Goal: Information Seeking & Learning: Learn about a topic

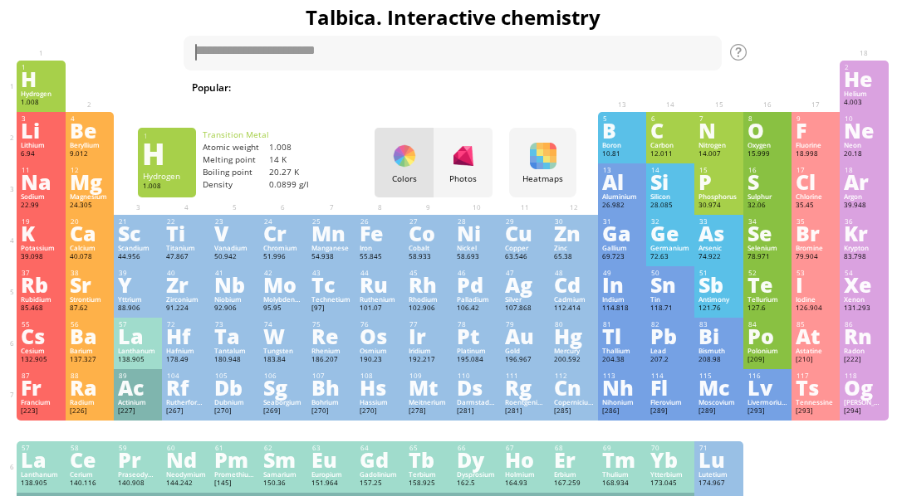
scroll to position [17, 0]
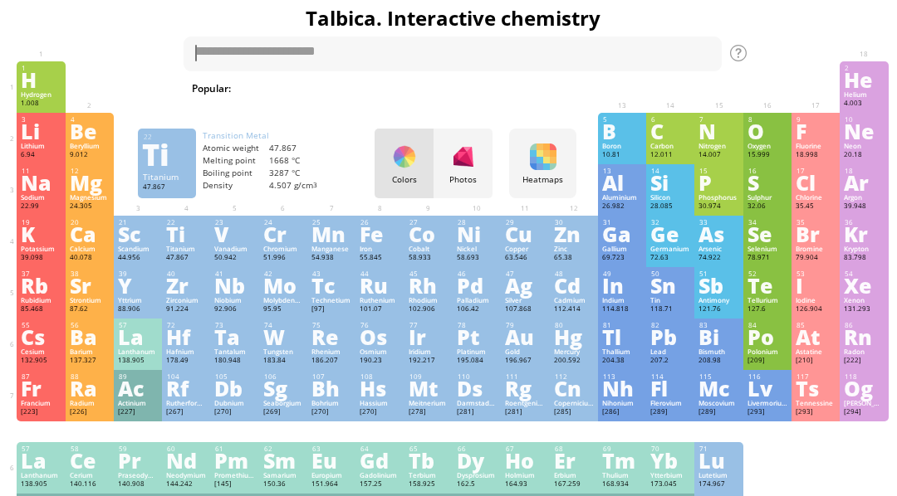
click at [177, 242] on div "Ti" at bounding box center [186, 234] width 40 height 18
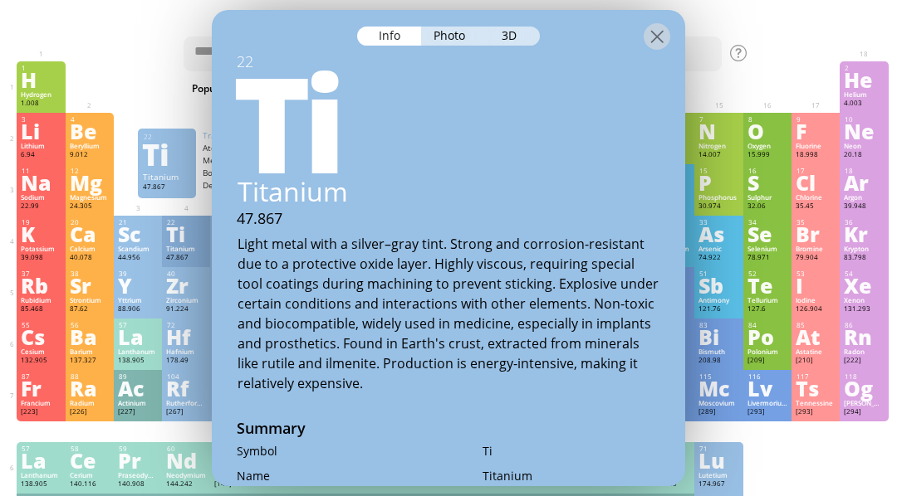
click at [452, 43] on div "Photo" at bounding box center [451, 36] width 60 height 19
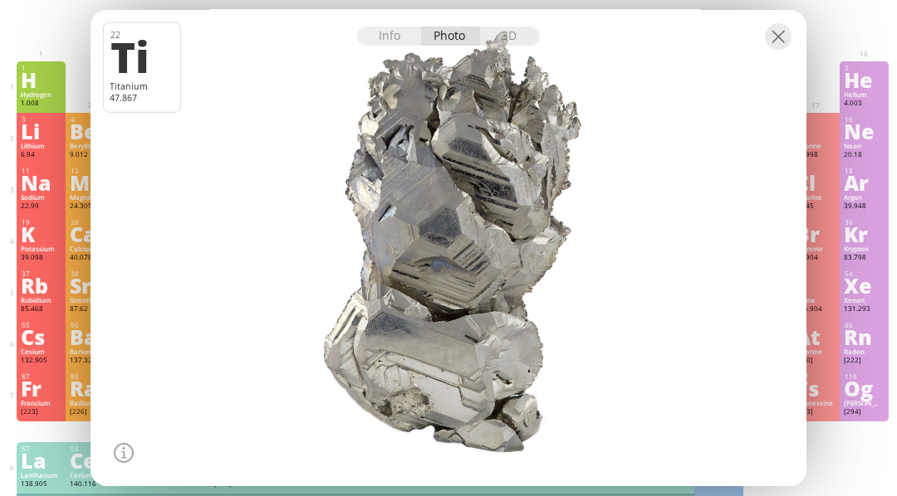
click at [535, 46] on div "3D" at bounding box center [510, 36] width 60 height 19
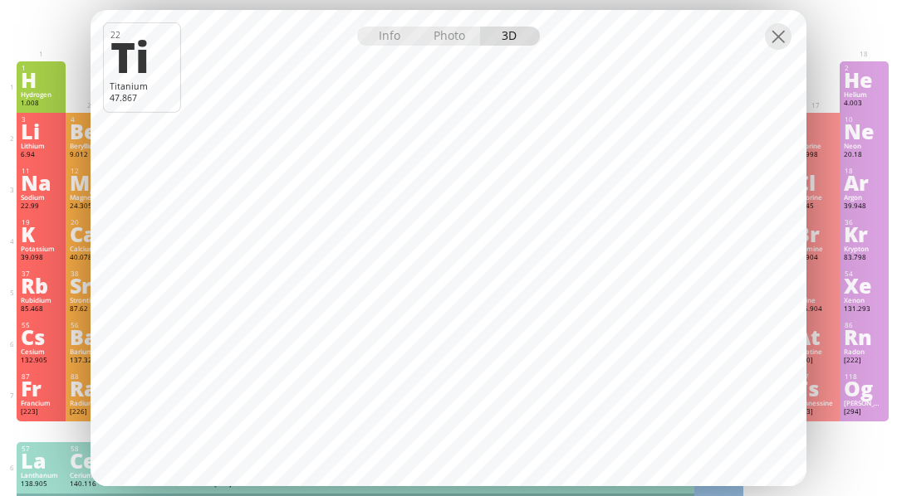
click at [776, 50] on div at bounding box center [778, 36] width 27 height 27
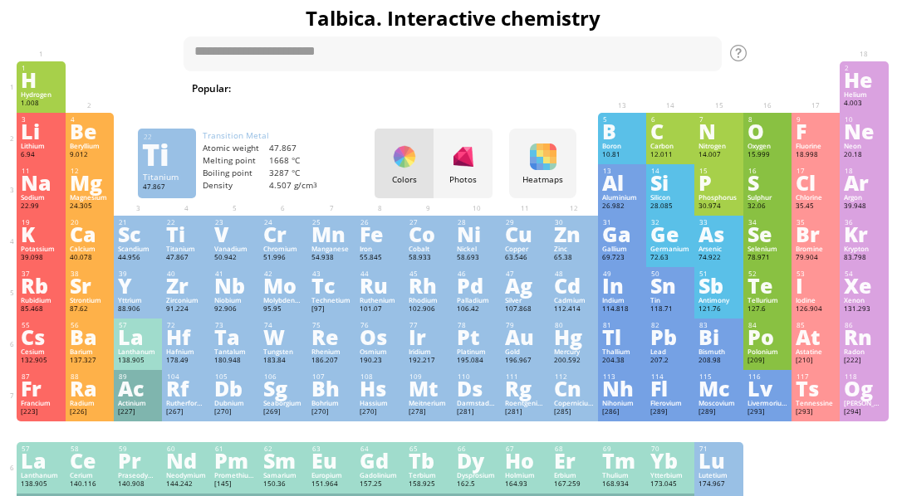
scroll to position [72, 0]
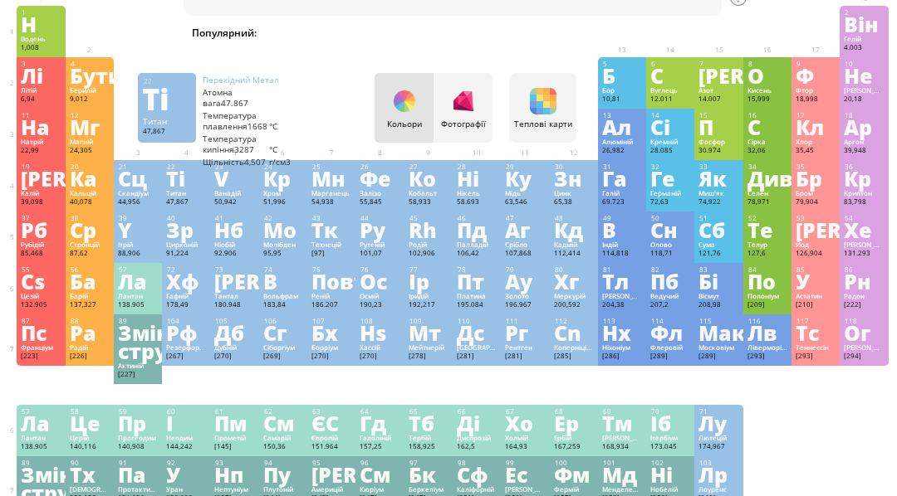
click at [209, 201] on div "22 Ті Титан 47,867 −2, −1, 0, +1, +2, +3, +4 −2, −1, 0, +1, +2, +3, +4 1668 °C …" at bounding box center [186, 185] width 48 height 51
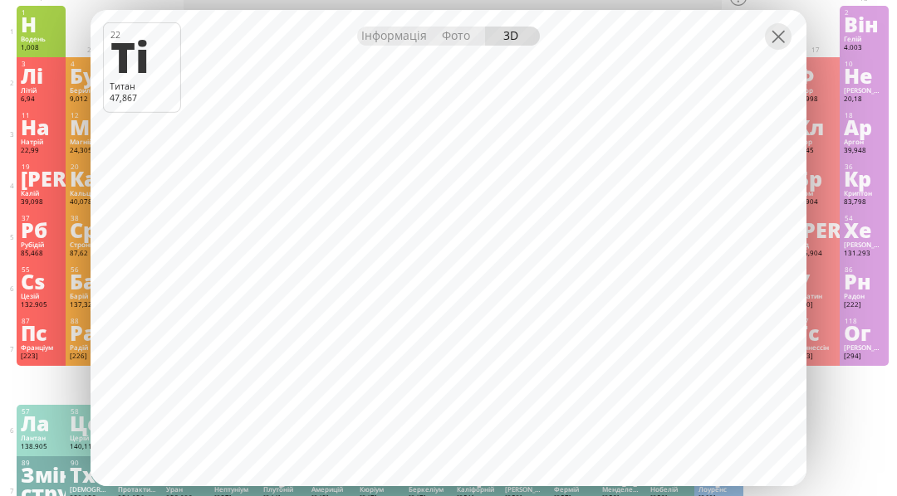
click at [396, 46] on div "Інформація" at bounding box center [393, 36] width 72 height 19
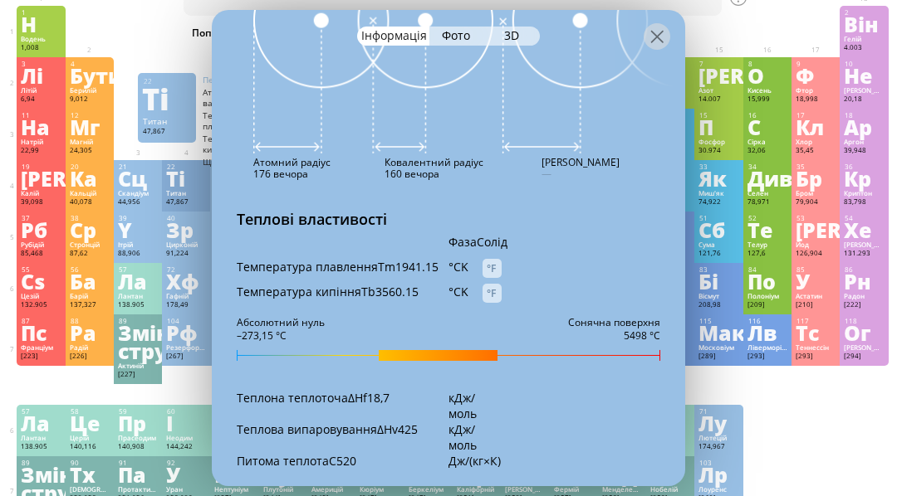
scroll to position [1563, 0]
click at [468, 258] on div "°CK" at bounding box center [465, 266] width 34 height 16
click at [456, 258] on div "°CK" at bounding box center [465, 266] width 34 height 16
click at [490, 258] on div "°F" at bounding box center [491, 267] width 19 height 19
click at [452, 258] on div "°CK" at bounding box center [465, 266] width 34 height 16
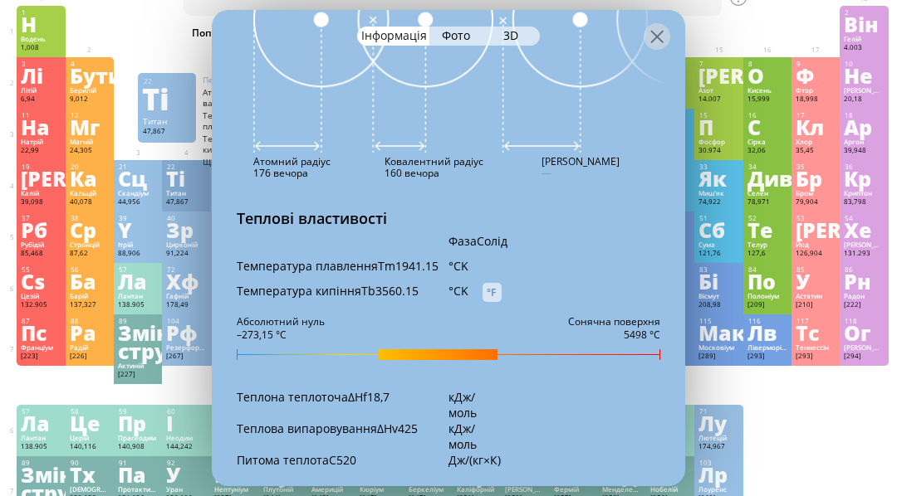
click at [494, 286] on div "°F" at bounding box center [491, 292] width 19 height 19
click at [459, 258] on div "°CK" at bounding box center [465, 266] width 34 height 16
click at [463, 267] on div "Температура плавленняTm1941.15 °CK 3034,4" at bounding box center [448, 270] width 473 height 25
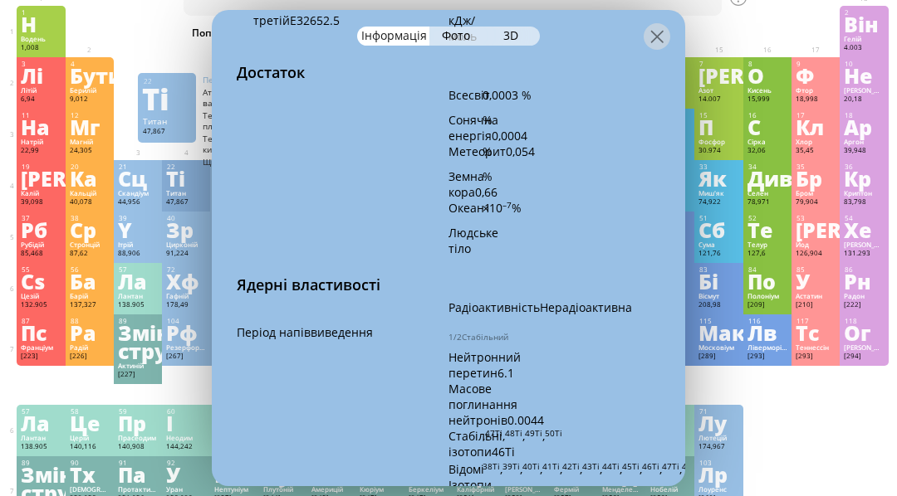
click at [664, 23] on div at bounding box center [656, 36] width 27 height 27
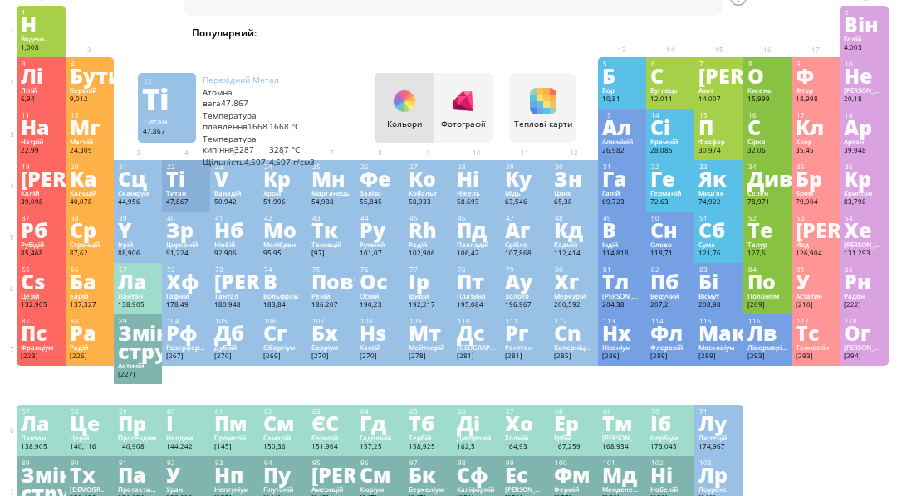
scroll to position [3437, 0]
click at [480, 119] on div "Фотографії" at bounding box center [462, 124] width 59 height 11
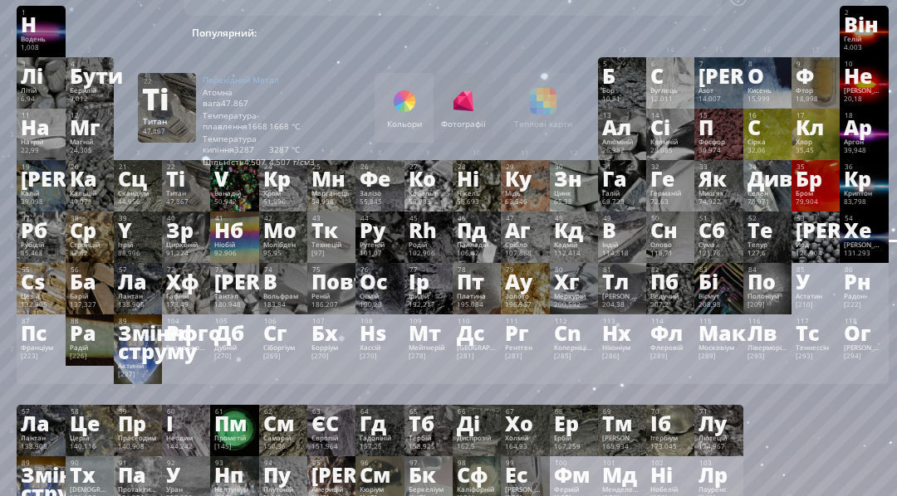
click at [557, 112] on div "Кольори Фотографії Теплові карти Heatmaps Normal mode Melting point Boiling poi…" at bounding box center [475, 108] width 202 height 70
click at [395, 107] on div at bounding box center [404, 101] width 27 height 27
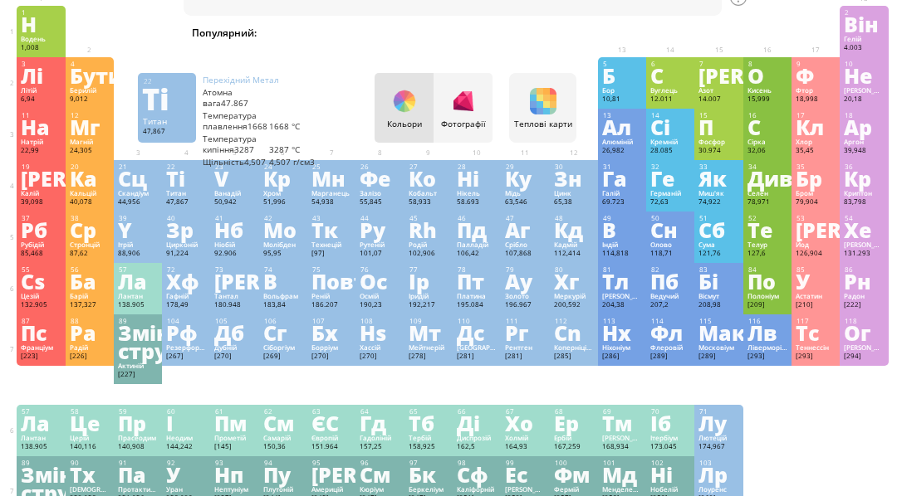
click at [540, 102] on div at bounding box center [543, 101] width 27 height 27
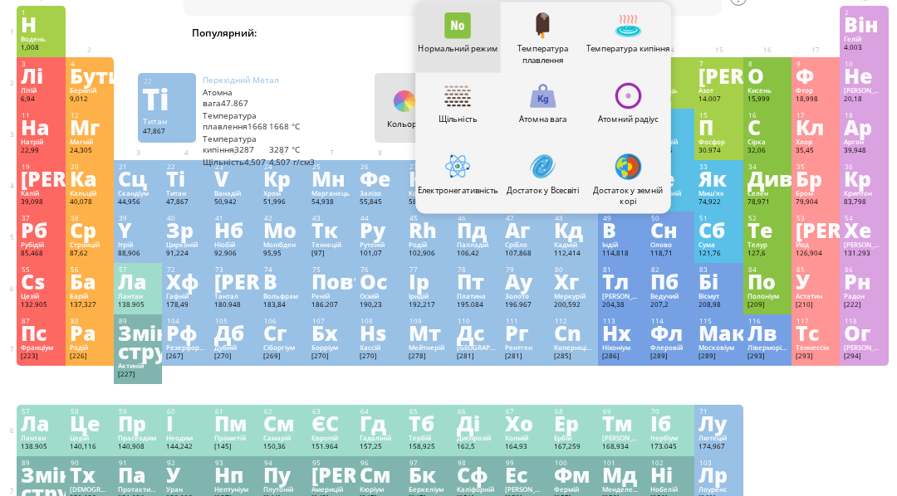
click at [296, 100] on div "Атомна вага47.867" at bounding box center [269, 98] width 133 height 22
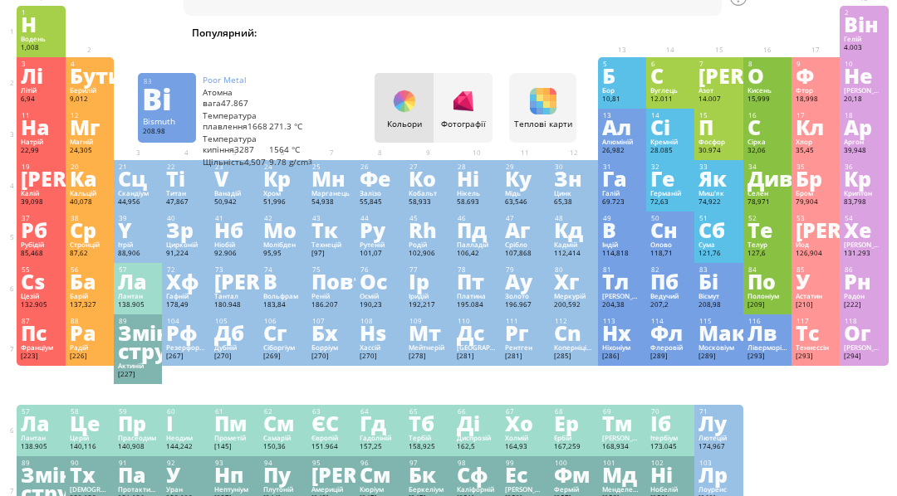
click at [709, 301] on div "Вісмут" at bounding box center [718, 296] width 40 height 8
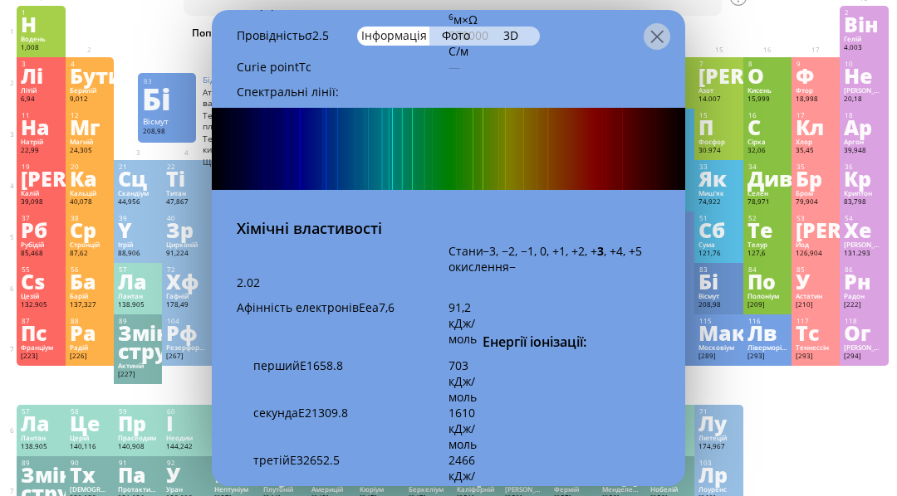
click at [467, 27] on div "Фото" at bounding box center [457, 36] width 56 height 19
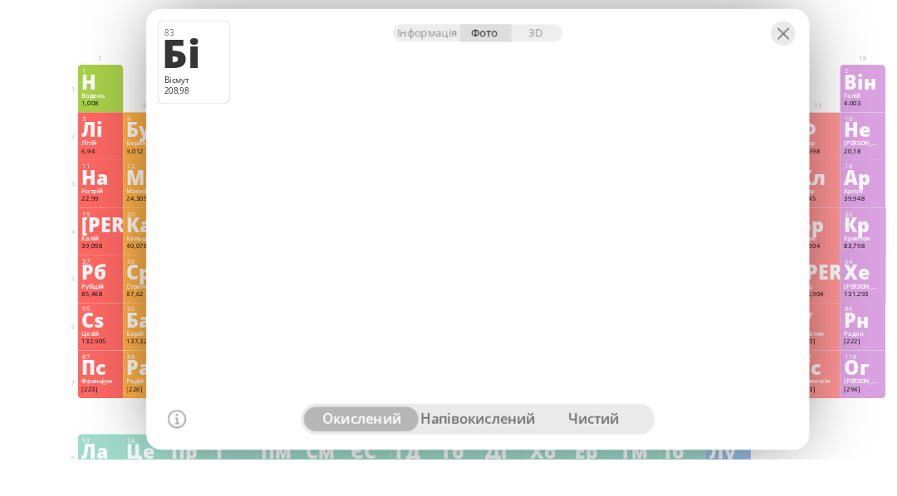
scroll to position [8, 0]
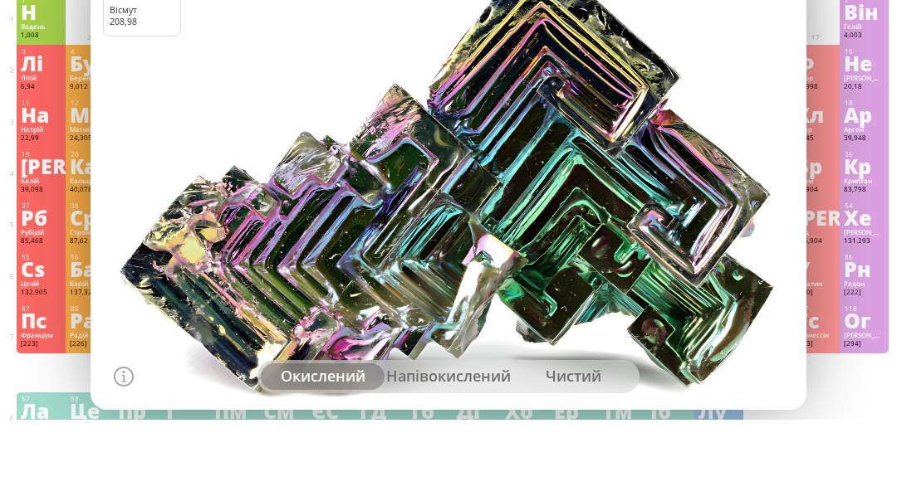
click at [513, 116] on div at bounding box center [448, 248] width 723 height 482
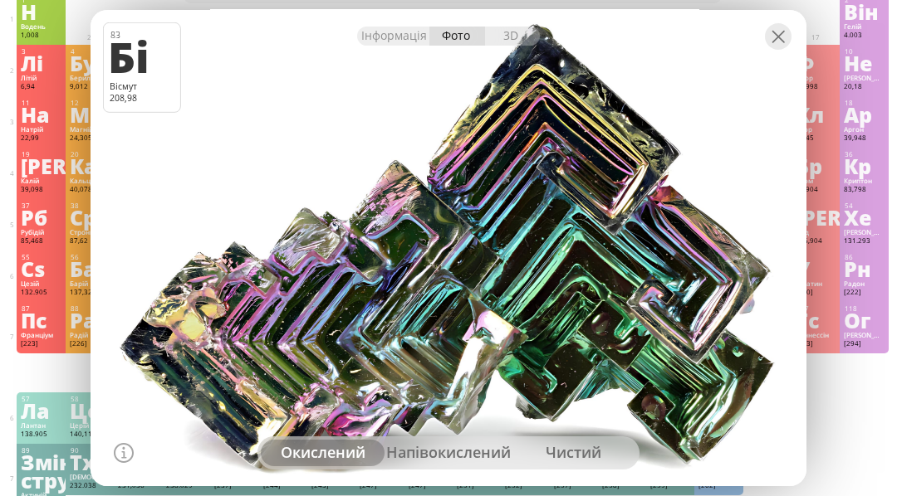
click at [461, 467] on div "Напівокислений" at bounding box center [448, 453] width 125 height 27
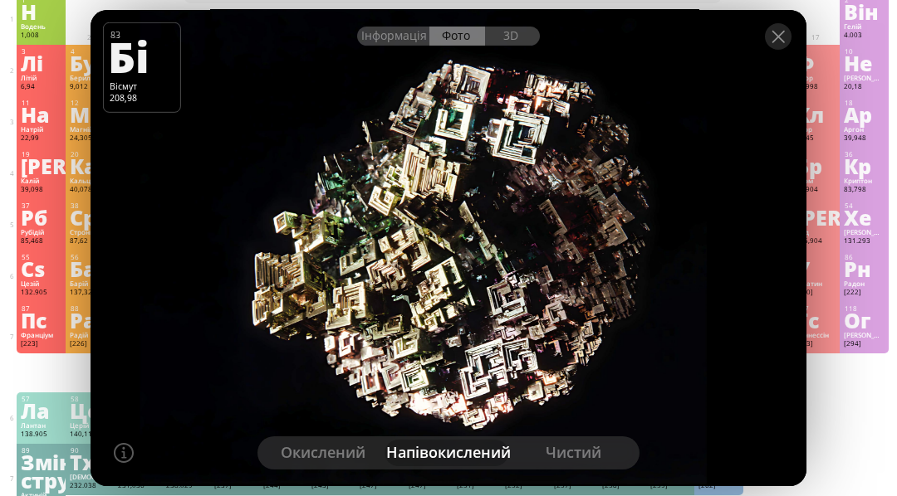
click at [594, 467] on div "чистий" at bounding box center [573, 453] width 125 height 27
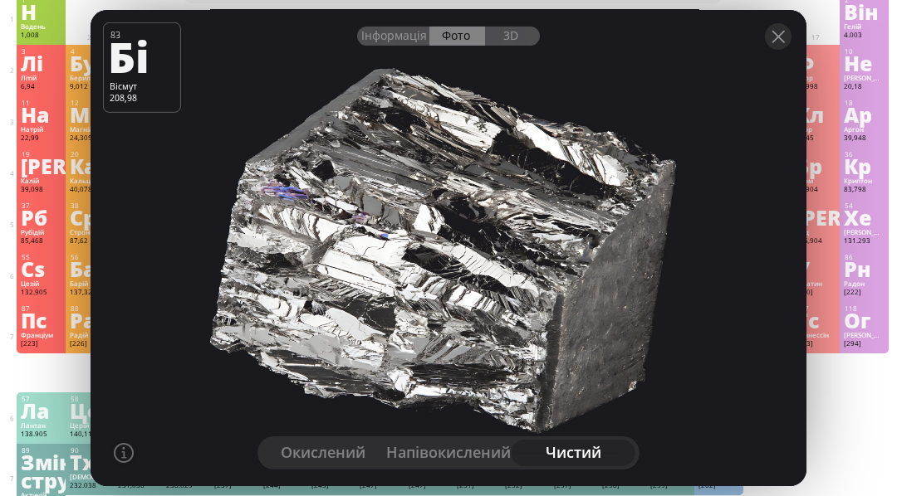
click at [522, 46] on div "3D" at bounding box center [513, 36] width 56 height 19
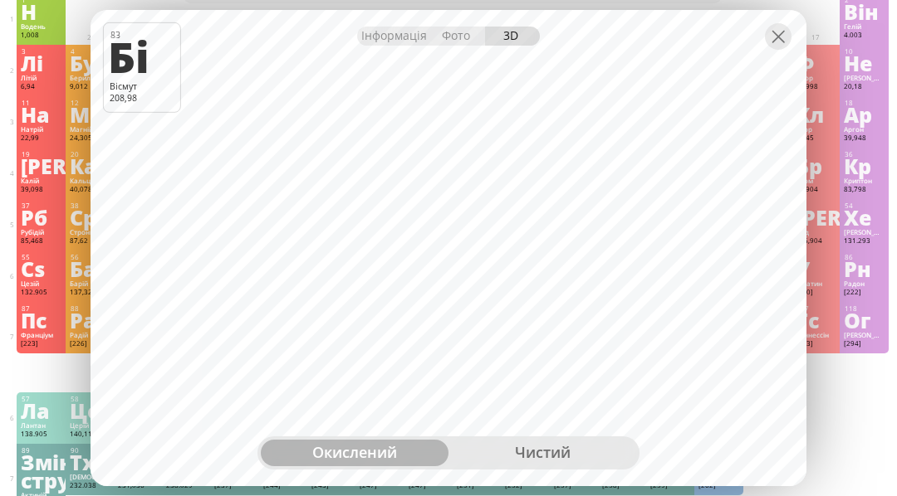
click at [552, 467] on div "чистий" at bounding box center [542, 453] width 188 height 27
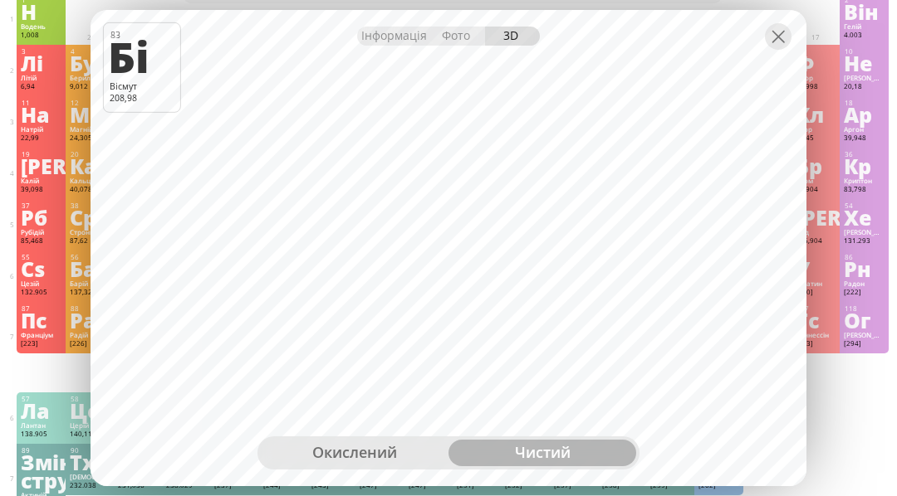
click at [778, 50] on div at bounding box center [778, 36] width 27 height 27
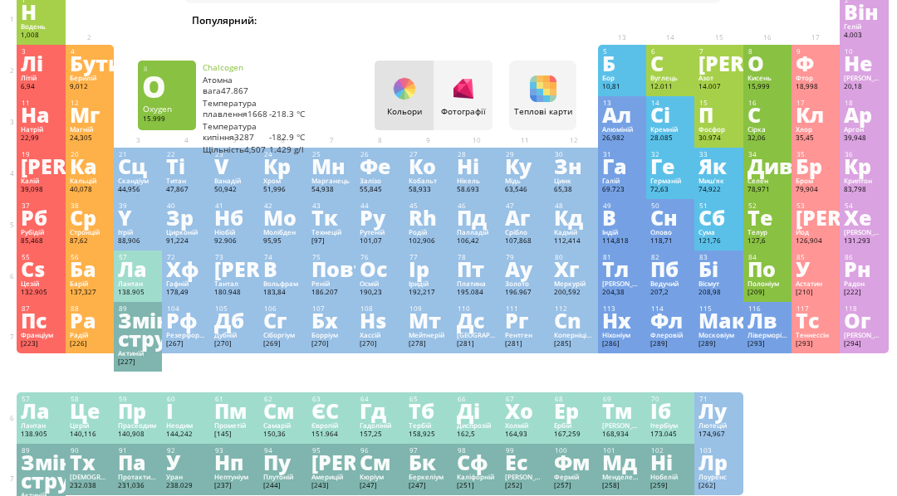
click at [758, 72] on div "О" at bounding box center [767, 63] width 40 height 18
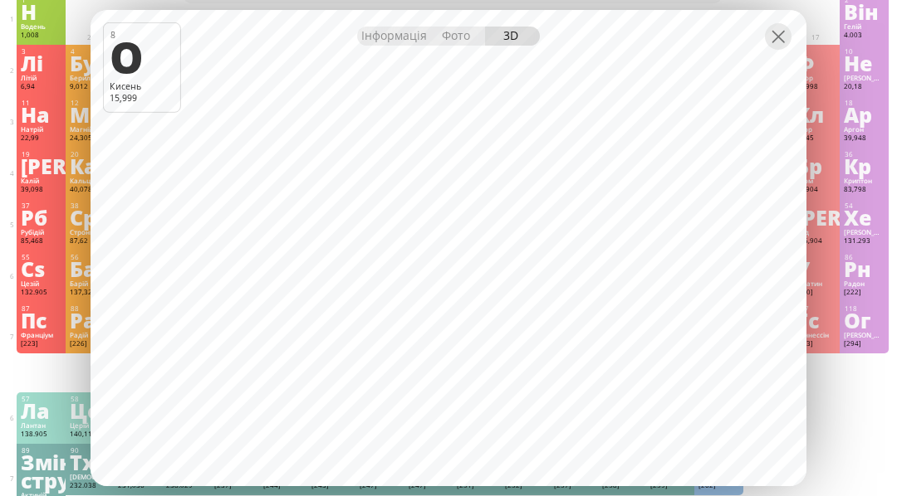
click at [451, 46] on div "Фото" at bounding box center [457, 36] width 56 height 19
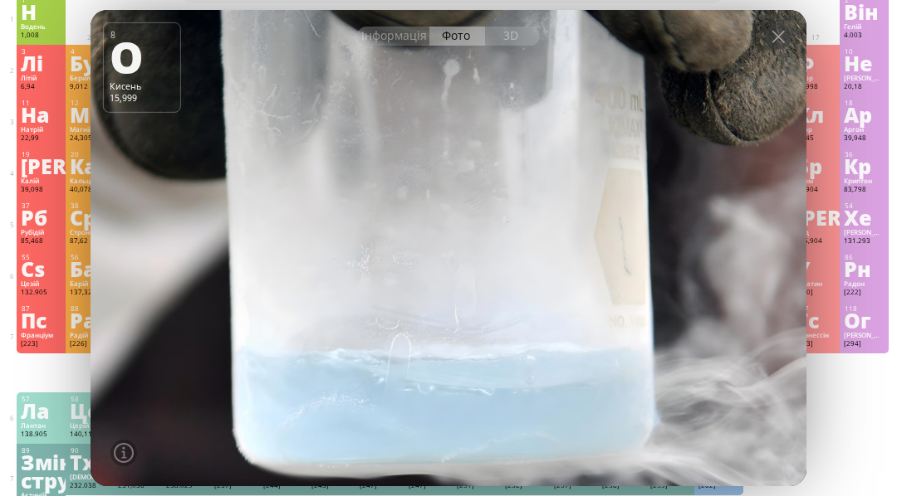
click at [784, 50] on div at bounding box center [778, 36] width 27 height 27
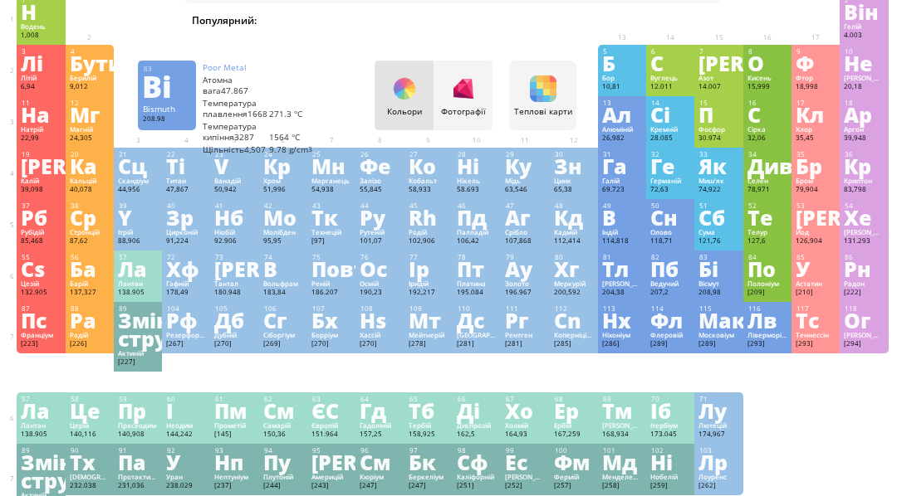
click at [722, 278] on div "Бі" at bounding box center [718, 269] width 40 height 18
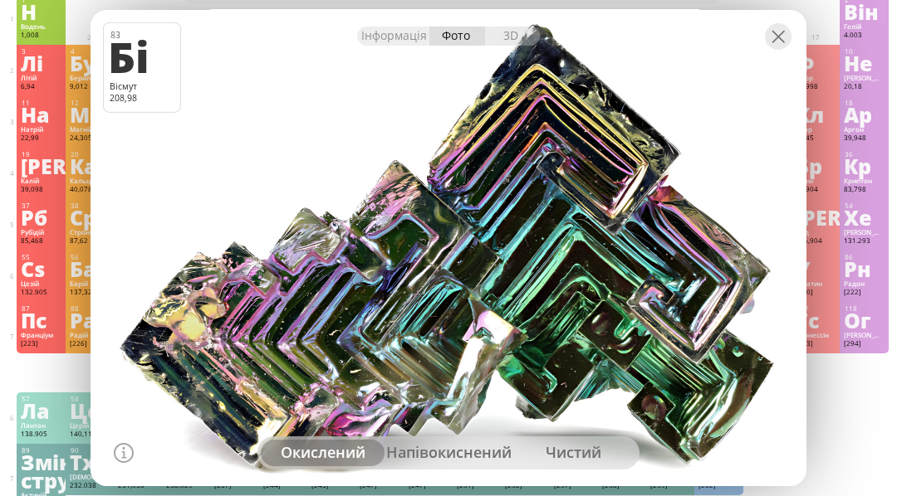
scroll to position [30, 0]
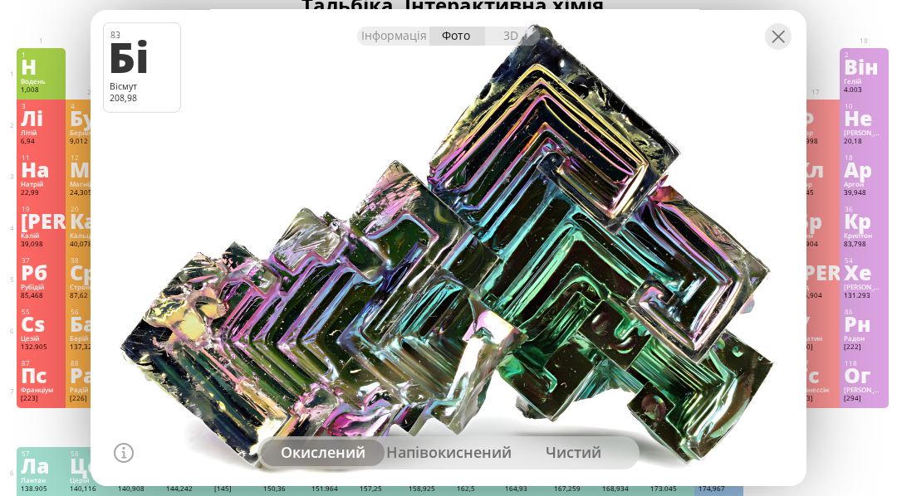
click at [775, 50] on div at bounding box center [778, 36] width 27 height 27
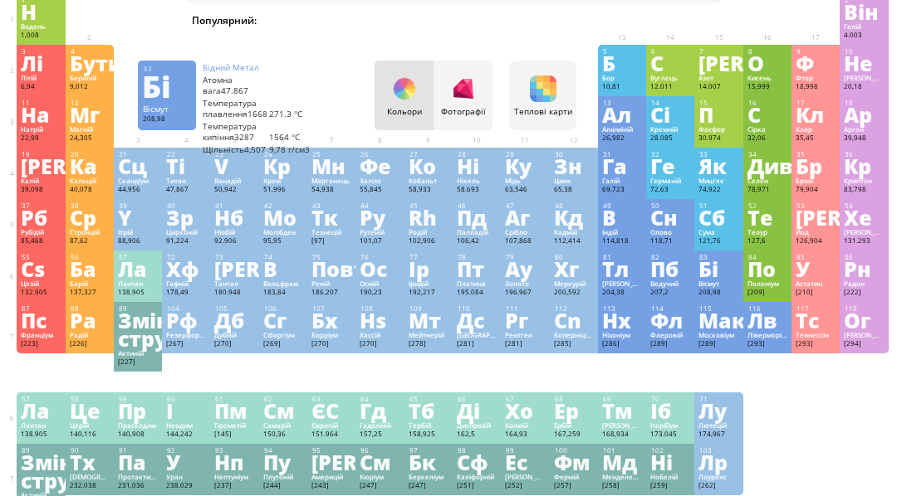
scroll to position [86, 0]
